Goal: Task Accomplishment & Management: Manage account settings

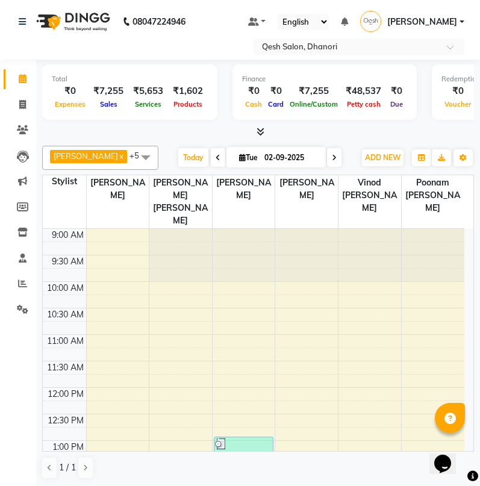
scroll to position [359, 0]
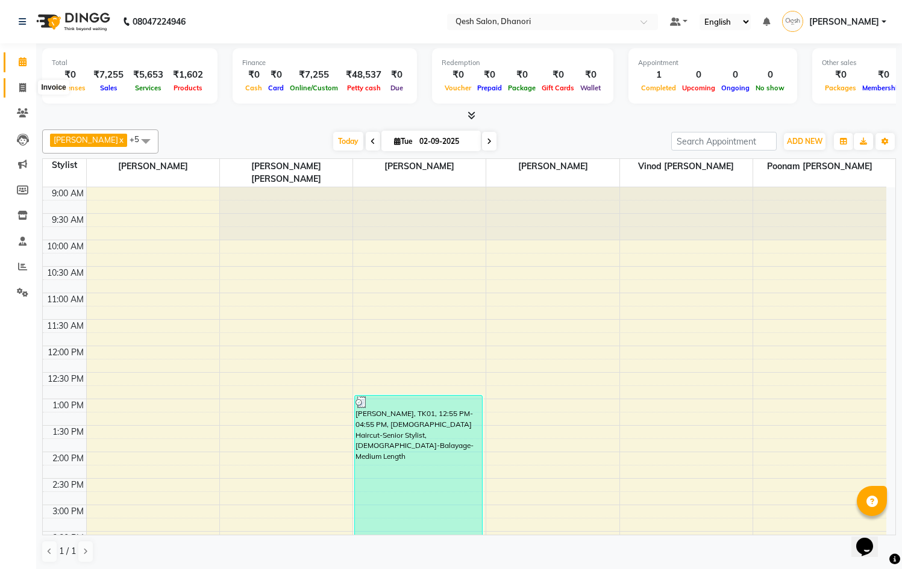
click at [22, 84] on icon at bounding box center [22, 87] width 7 height 9
select select "service"
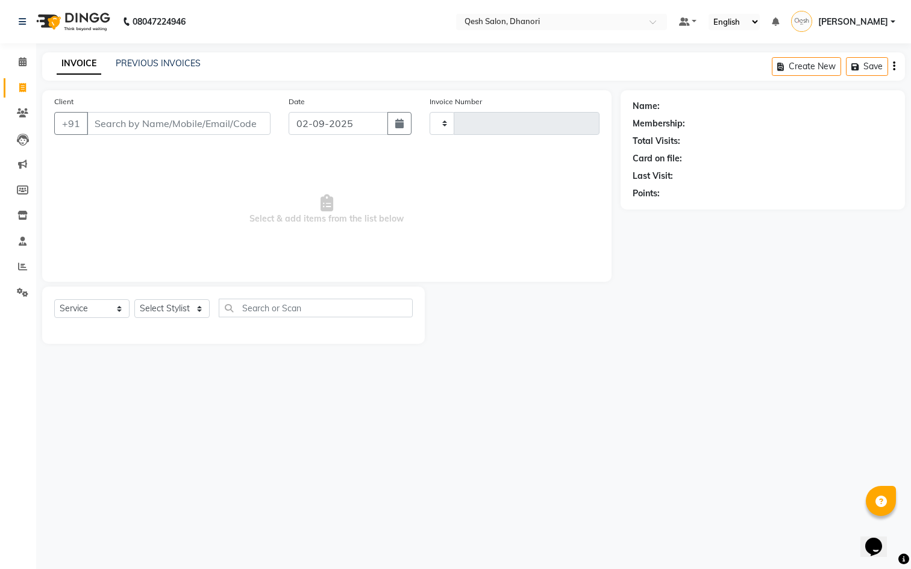
type input "0626"
click at [152, 128] on input "Client" at bounding box center [179, 123] width 184 height 23
select select "7641"
type input "7823092816"
click at [234, 122] on span "Add Client" at bounding box center [240, 123] width 48 height 12
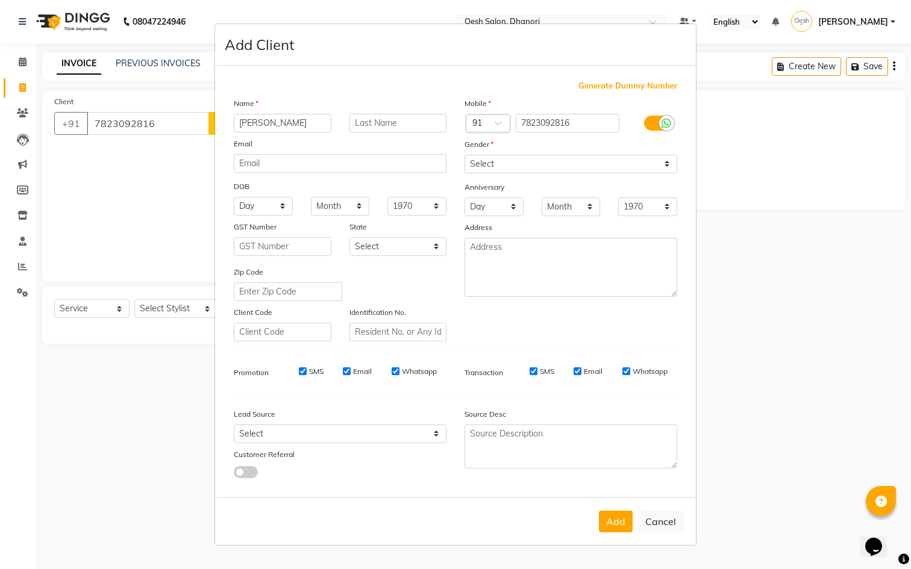
type input "[PERSON_NAME]"
type input "Nair"
select select "male"
click at [348, 443] on div "Lead Source Select Walk-in Referral Internet Friend Word of Mouth Advertisement…" at bounding box center [340, 440] width 231 height 75
select select "51686"
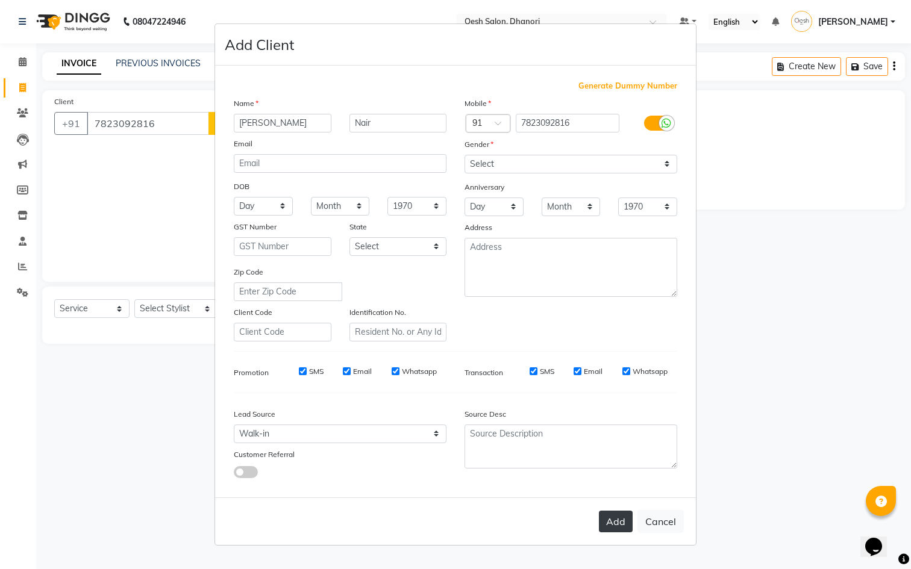
click at [615, 517] on button "Add" at bounding box center [616, 522] width 34 height 22
select select
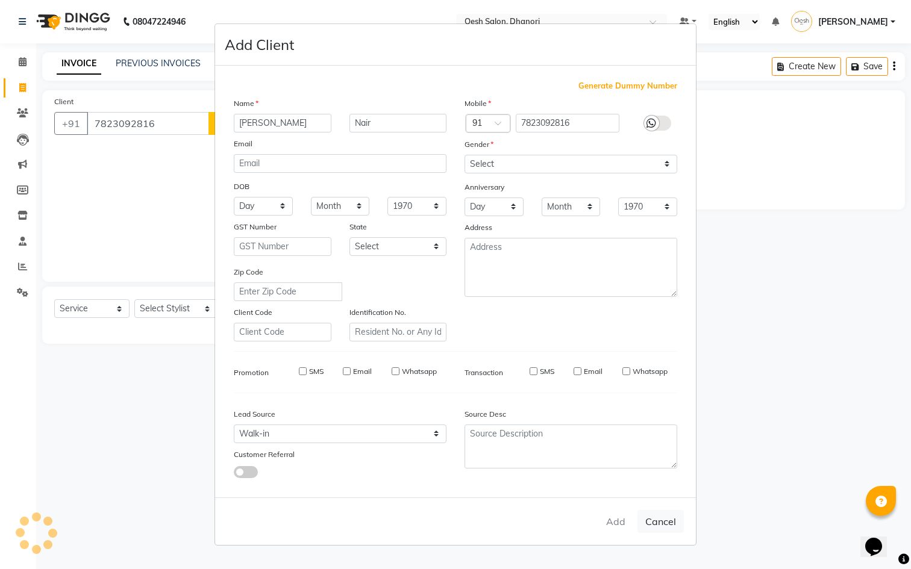
select select
checkbox input "false"
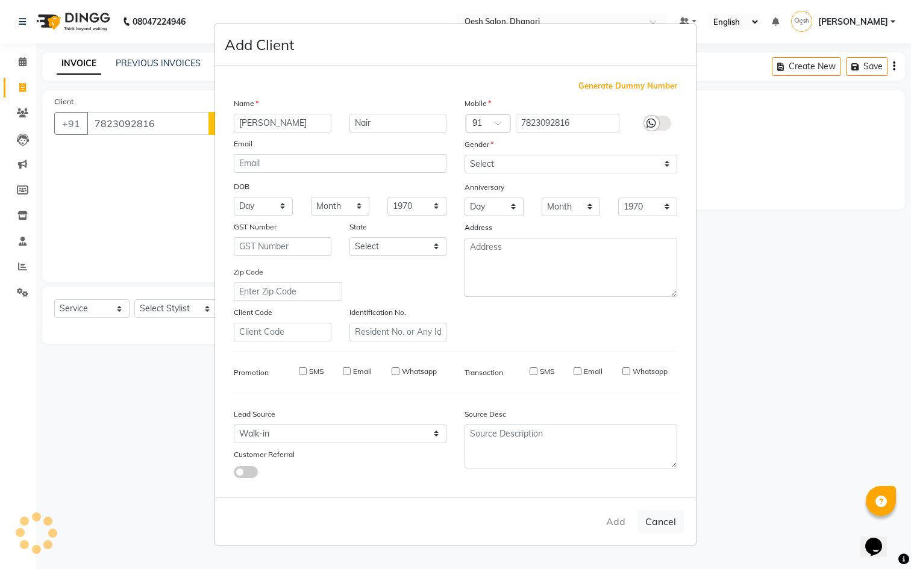
checkbox input "false"
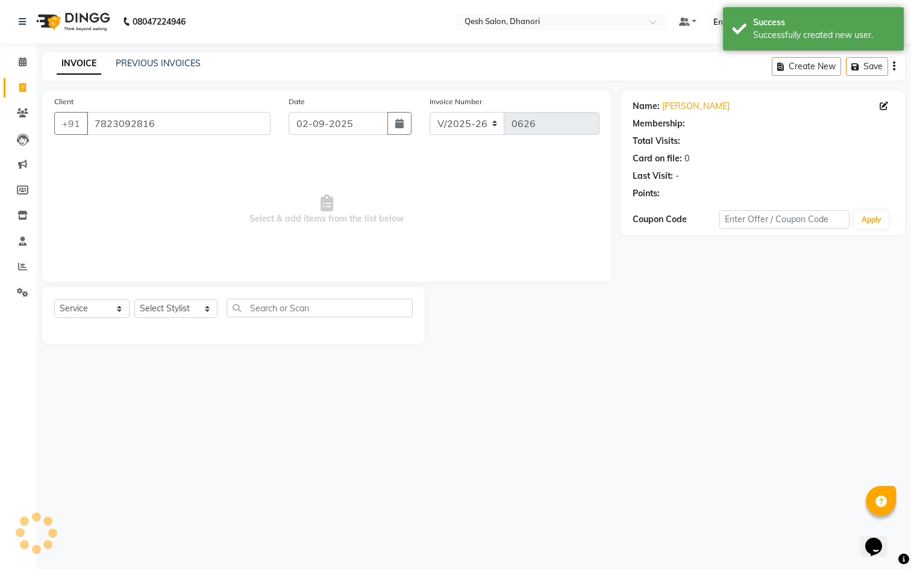
select select "1: Object"
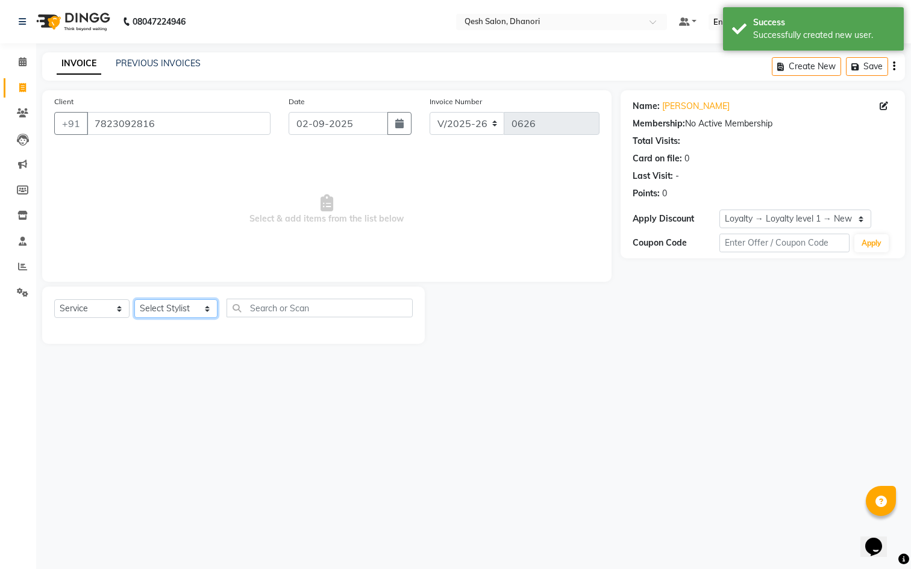
select select "85050"
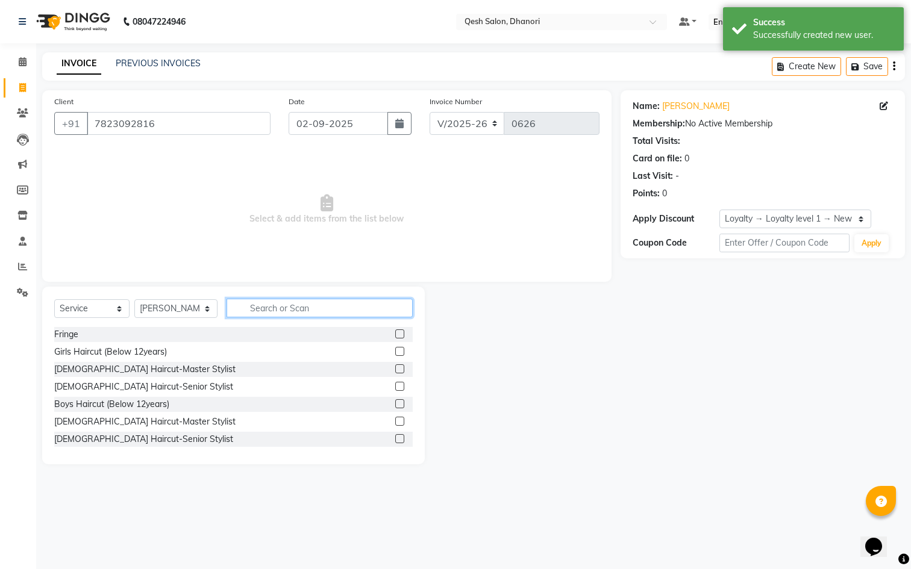
click at [293, 310] on input "text" at bounding box center [320, 308] width 186 height 19
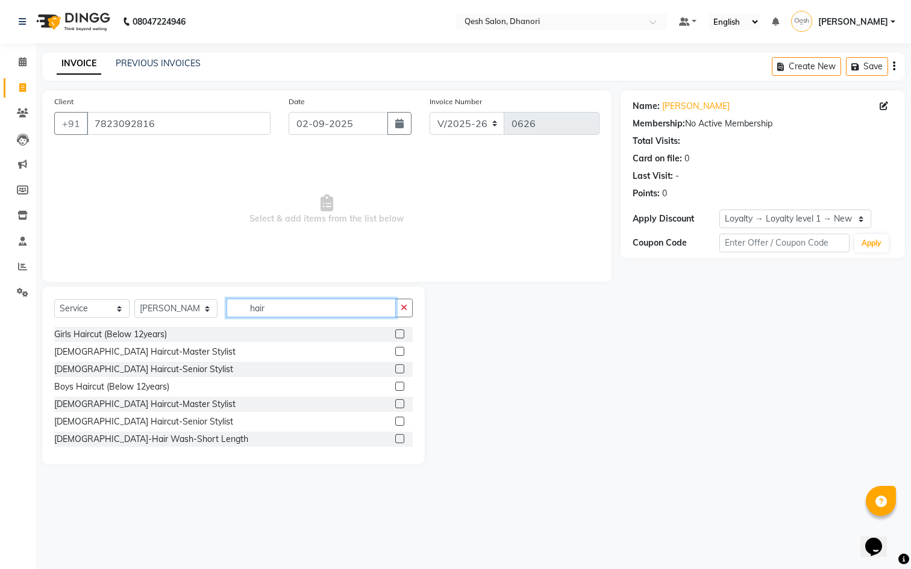
type input "hair"
click at [395, 422] on label at bounding box center [399, 421] width 9 height 9
click at [395, 422] on input "checkbox" at bounding box center [399, 422] width 8 height 8
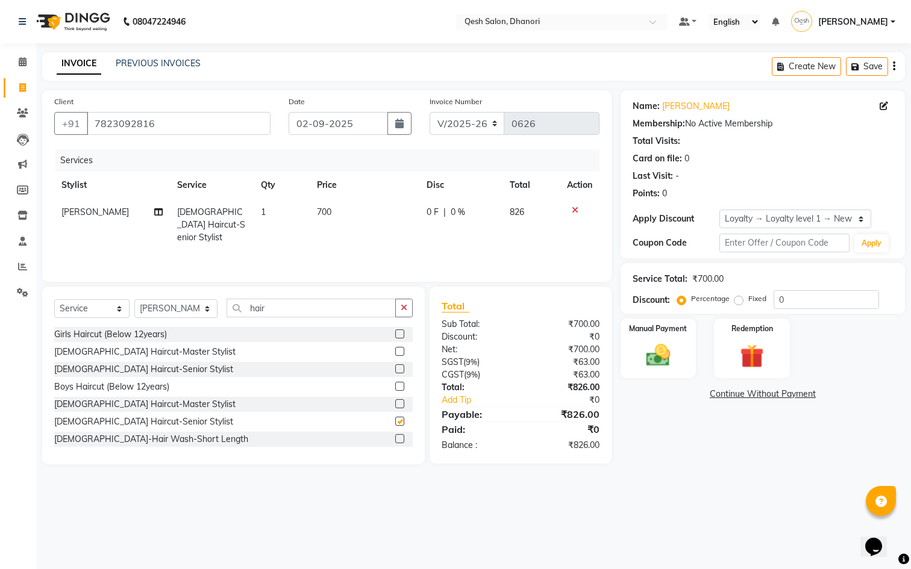
checkbox input "false"
click at [680, 346] on div "Manual Payment" at bounding box center [658, 349] width 79 height 62
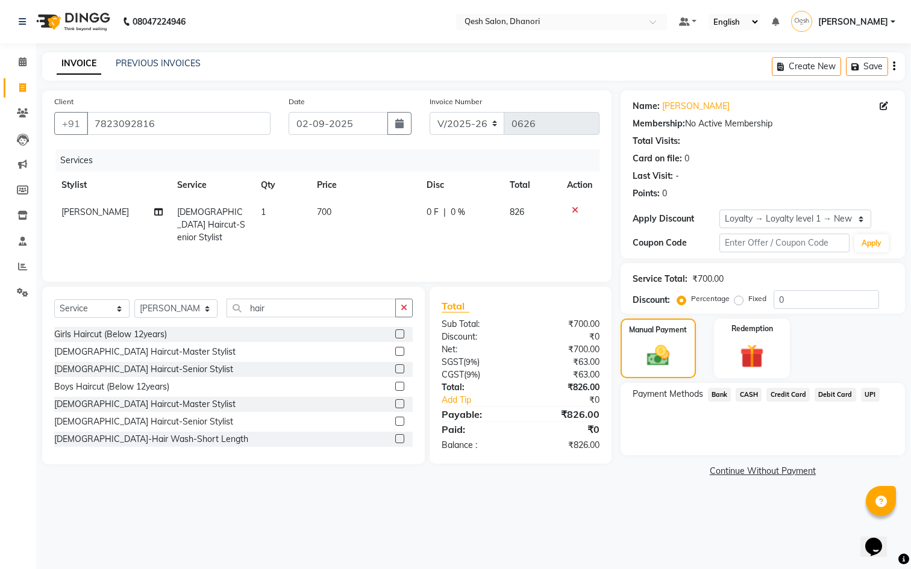
click at [877, 393] on span "UPI" at bounding box center [870, 395] width 19 height 14
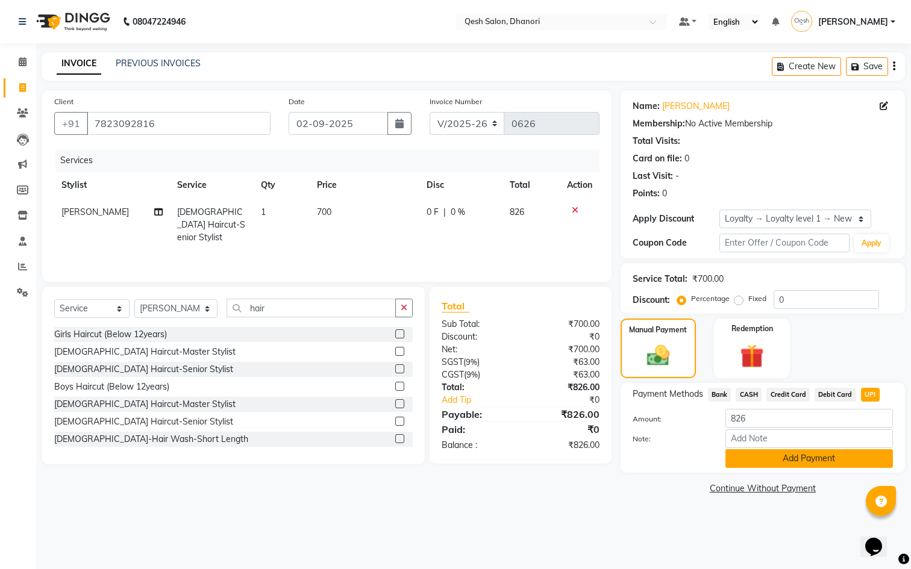
click at [750, 463] on button "Add Payment" at bounding box center [808, 458] width 167 height 19
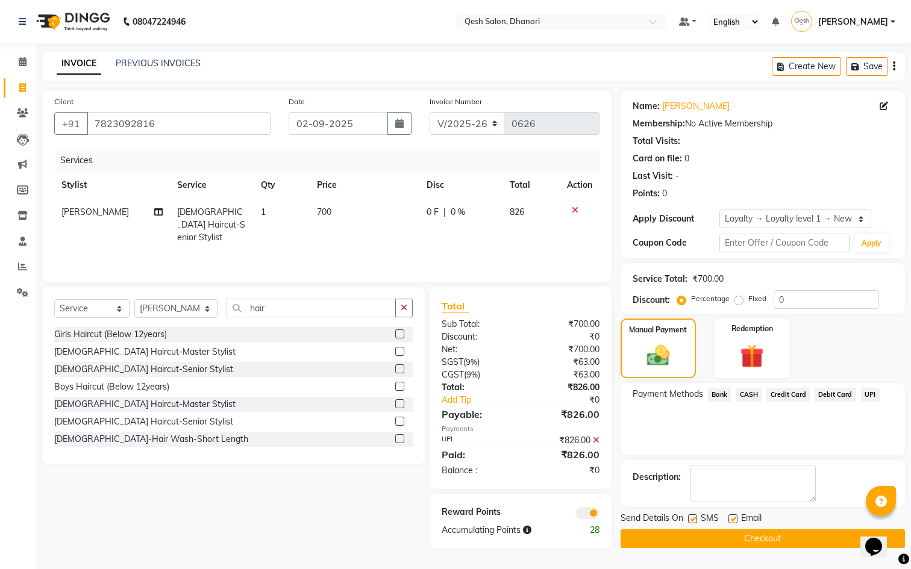
click at [715, 543] on button "Checkout" at bounding box center [763, 539] width 284 height 19
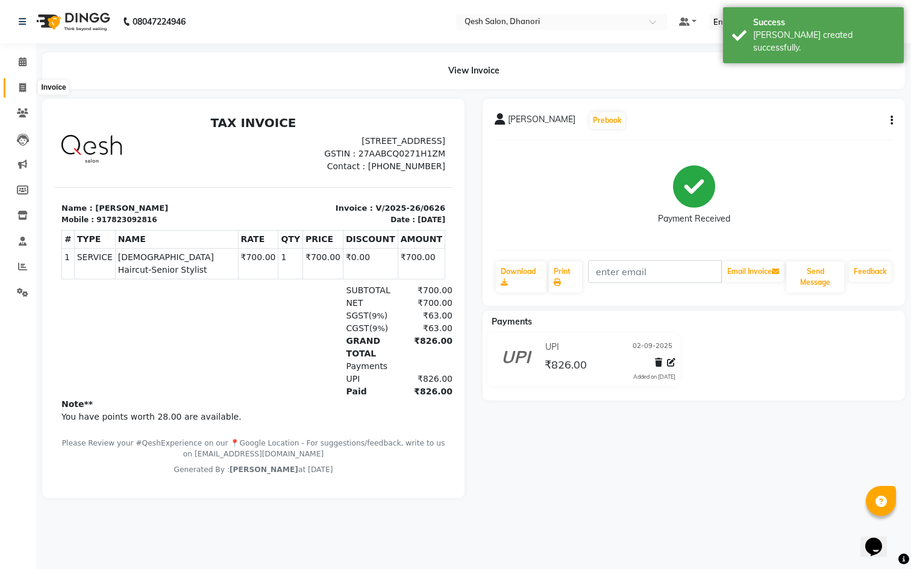
click at [24, 81] on span at bounding box center [22, 88] width 21 height 14
select select "service"
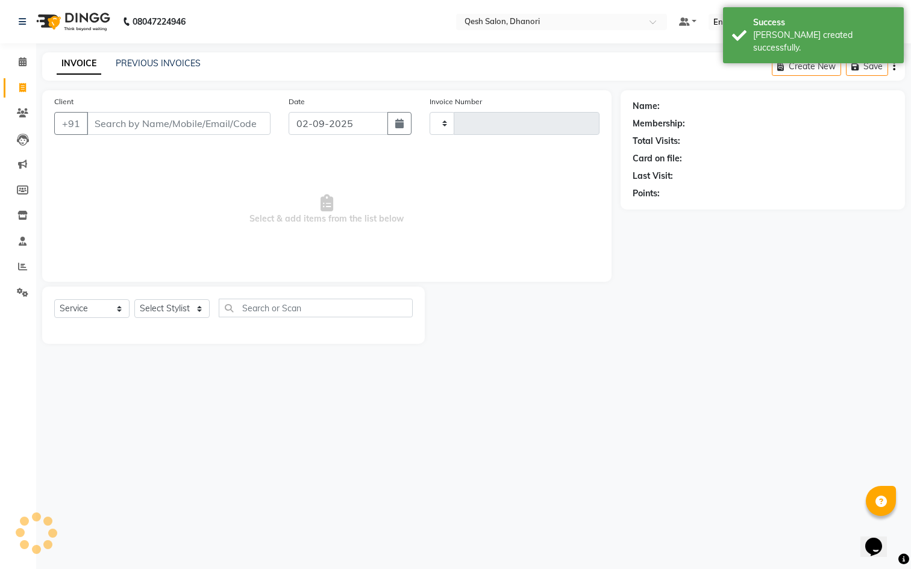
type input "0627"
select select "7641"
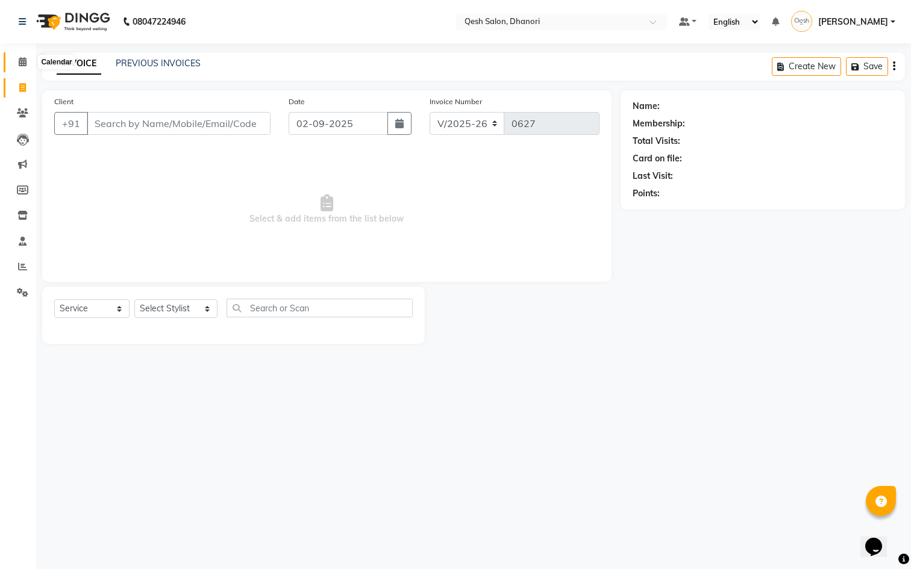
click at [23, 64] on icon at bounding box center [23, 61] width 8 height 9
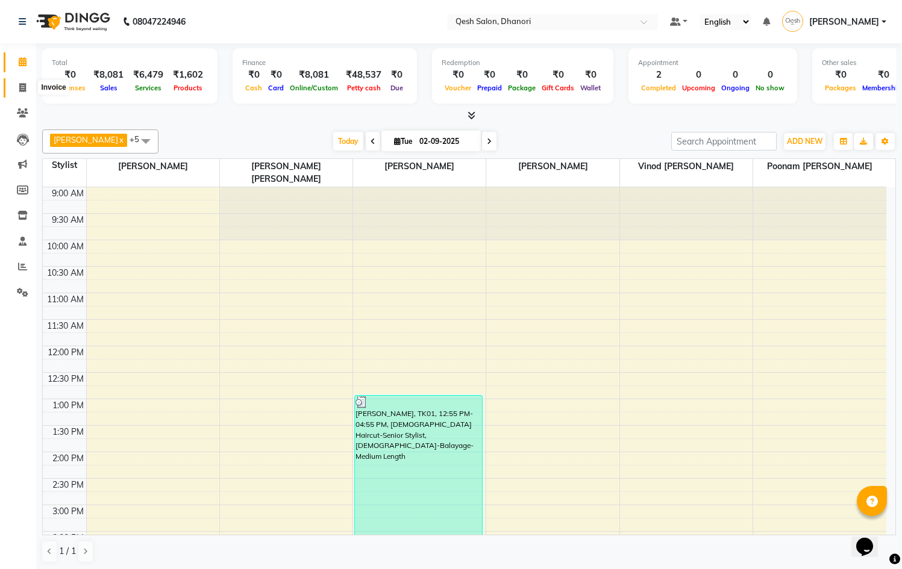
click at [18, 84] on span at bounding box center [22, 88] width 21 height 14
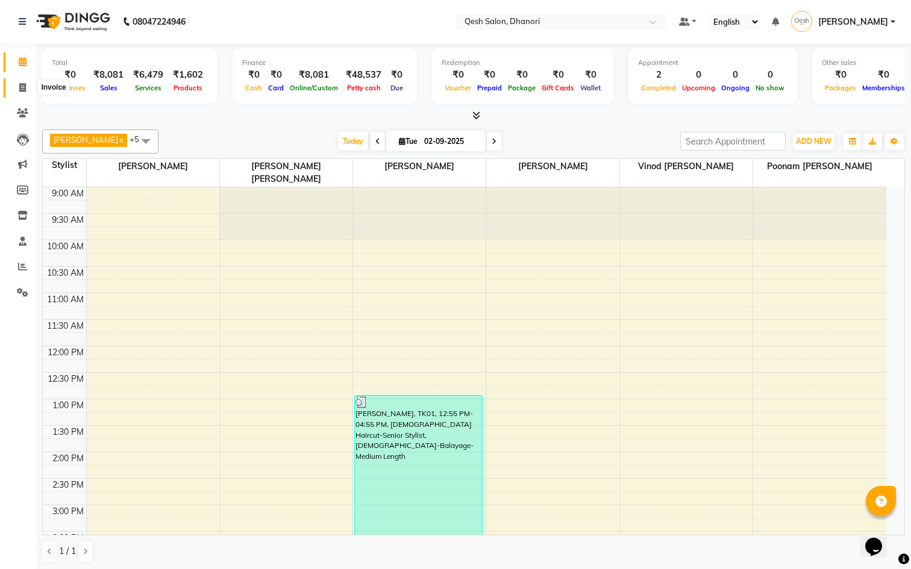
select select "7641"
select select "service"
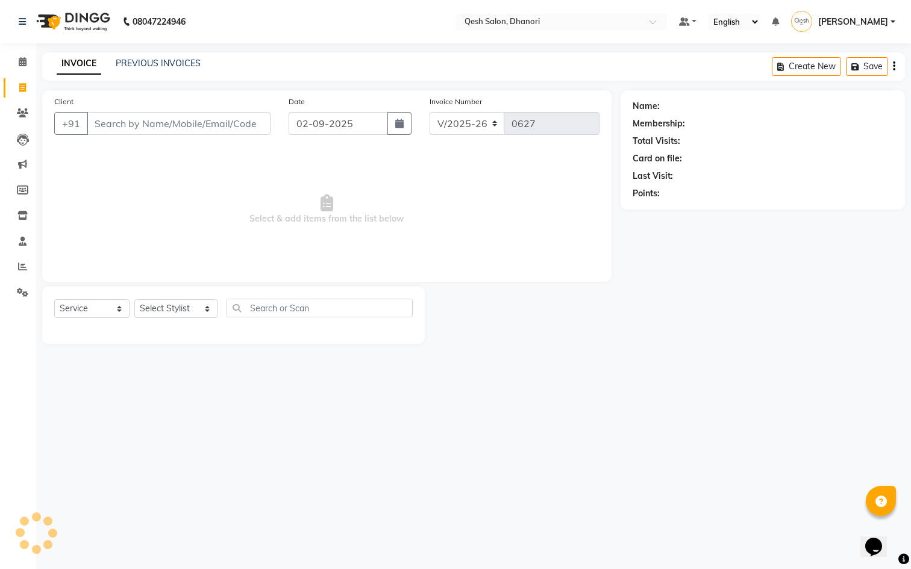
click at [210, 120] on input "Client" at bounding box center [179, 123] width 184 height 23
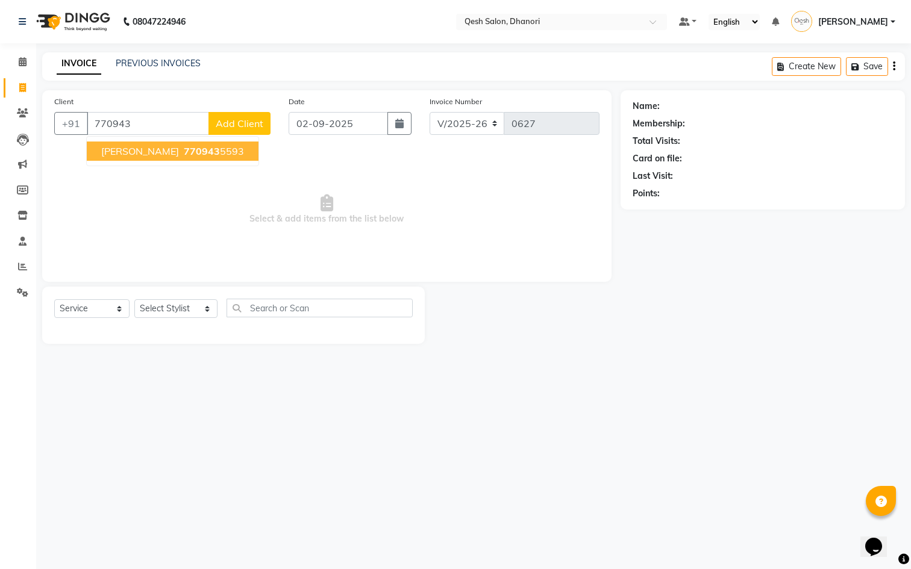
click at [216, 155] on ngb-highlight "770943 5593" at bounding box center [212, 151] width 63 height 12
type input "7709435593"
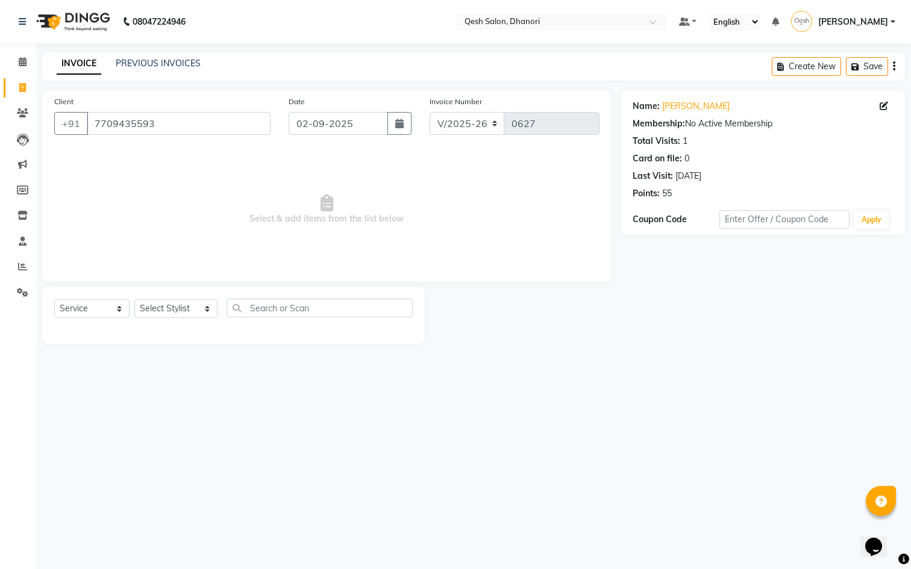
click at [684, 139] on div "1" at bounding box center [685, 141] width 5 height 13
select select "85050"
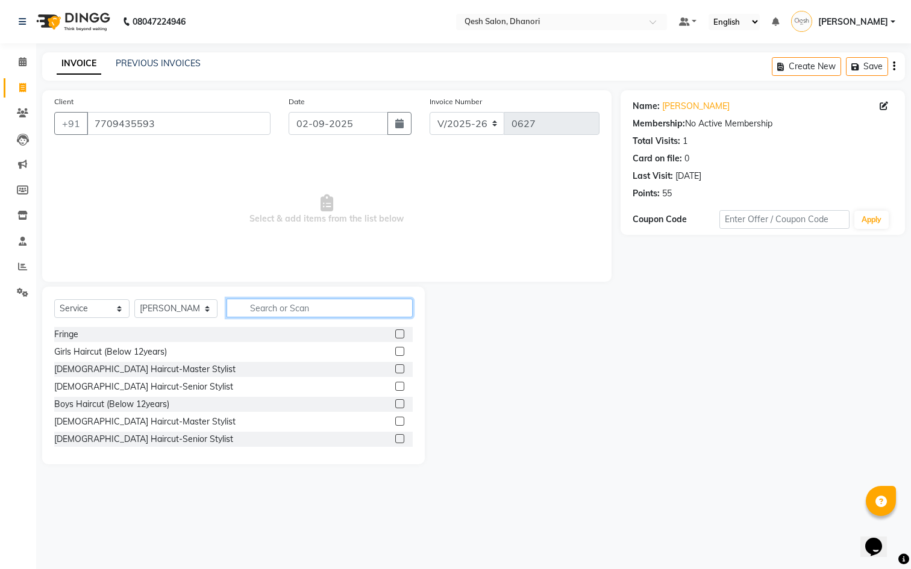
click at [296, 311] on input "text" at bounding box center [320, 308] width 186 height 19
click at [395, 383] on label at bounding box center [399, 386] width 9 height 9
click at [395, 383] on input "checkbox" at bounding box center [399, 387] width 8 height 8
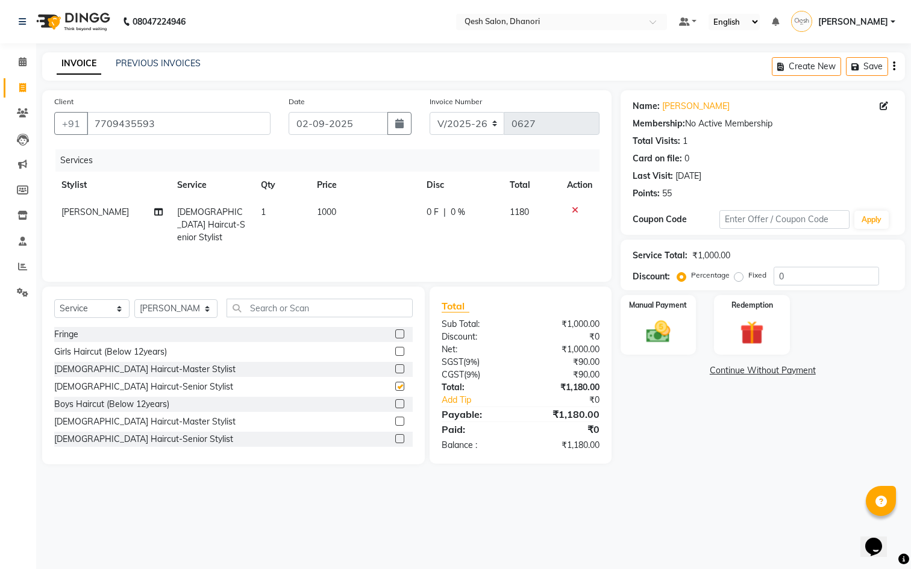
checkbox input "false"
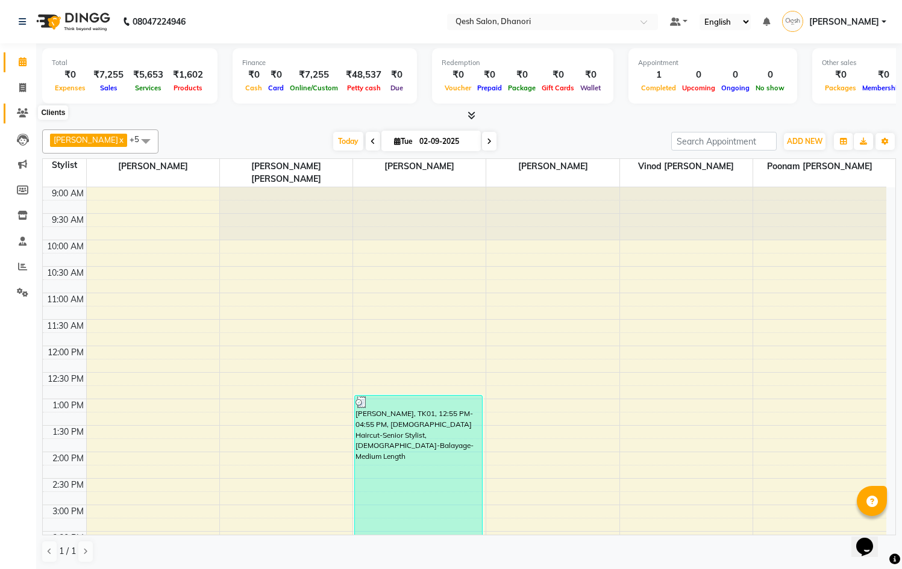
click at [24, 107] on span at bounding box center [22, 114] width 21 height 14
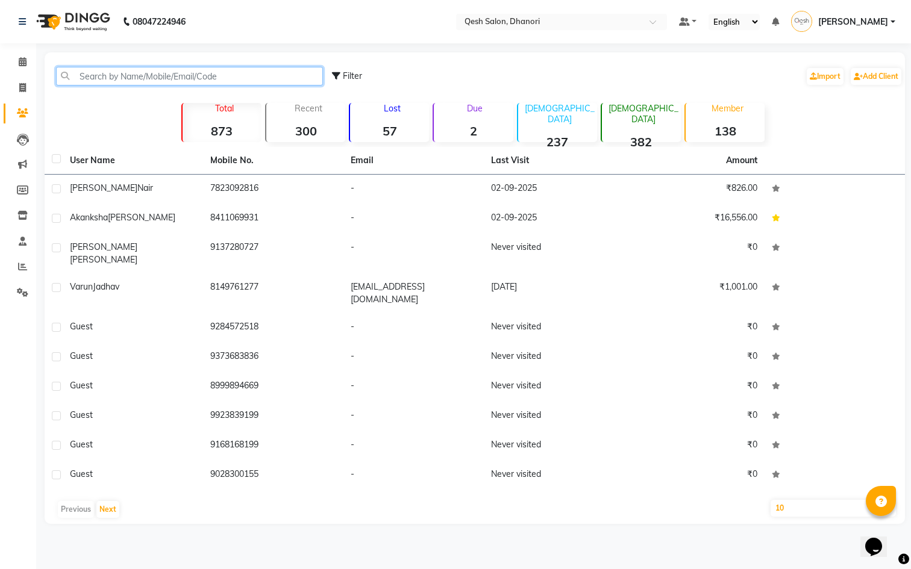
click at [139, 75] on input "text" at bounding box center [189, 76] width 267 height 19
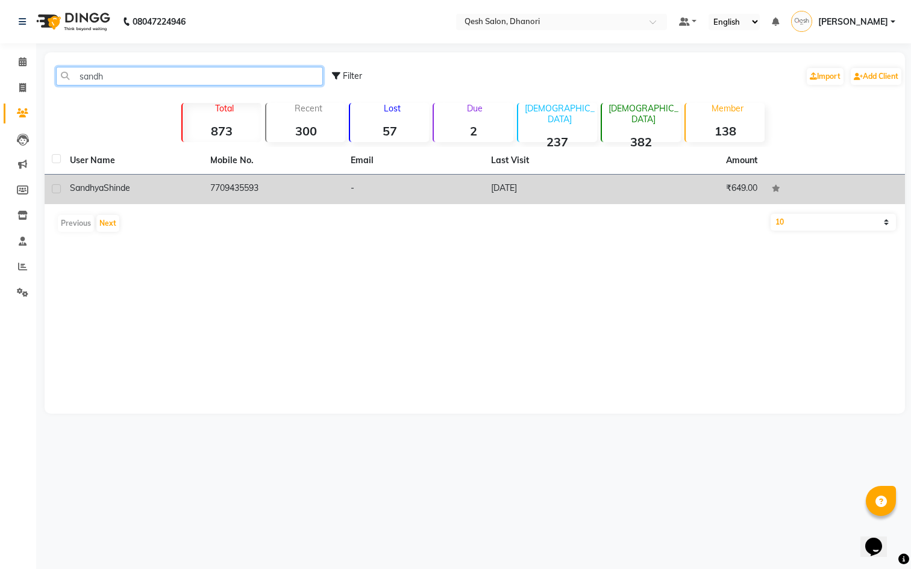
type input "sandh"
click at [232, 190] on td "7709435593" at bounding box center [273, 190] width 140 height 30
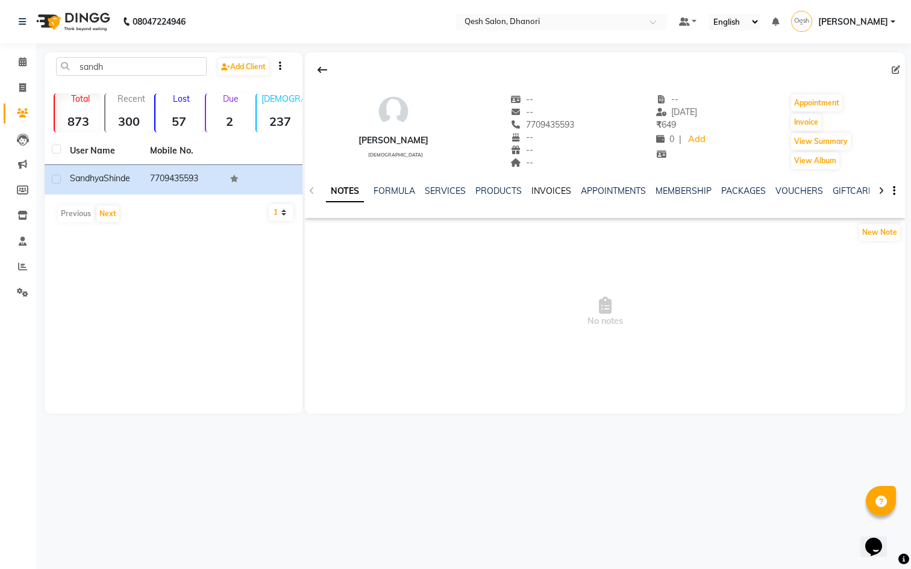
click at [539, 192] on link "INVOICES" at bounding box center [551, 191] width 40 height 11
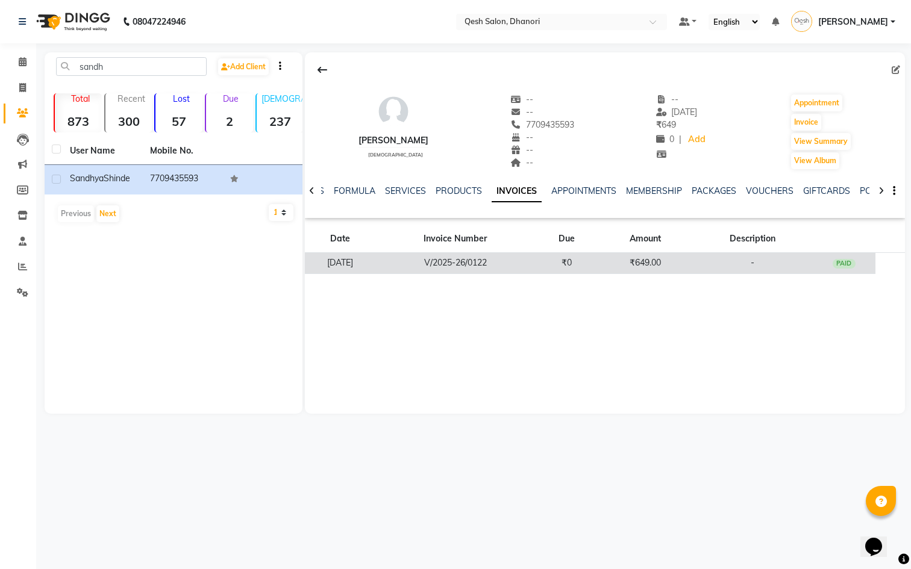
click at [492, 257] on td "V/2025-26/0122" at bounding box center [455, 263] width 160 height 21
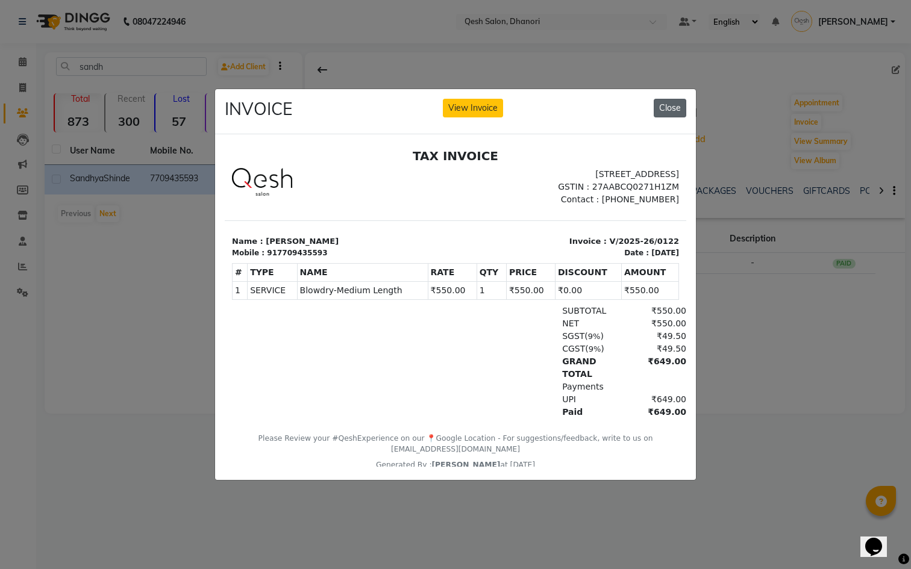
click at [675, 108] on button "Close" at bounding box center [670, 108] width 33 height 19
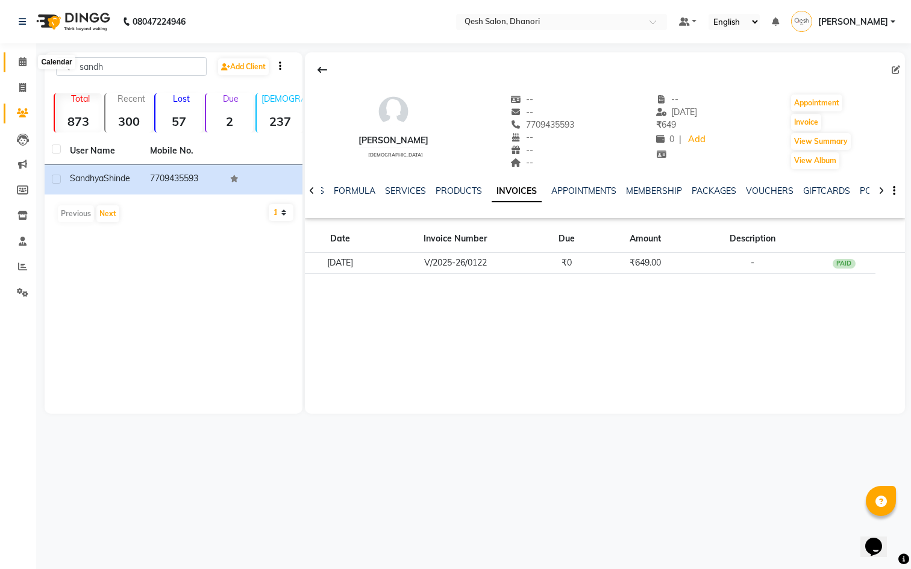
click at [26, 60] on icon at bounding box center [23, 61] width 8 height 9
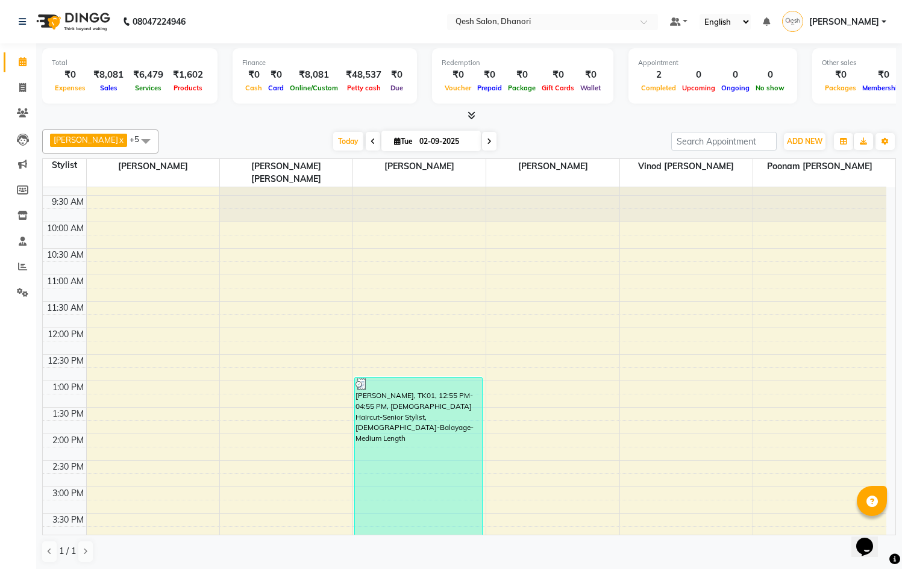
scroll to position [17, 0]
